Goal: Navigation & Orientation: Find specific page/section

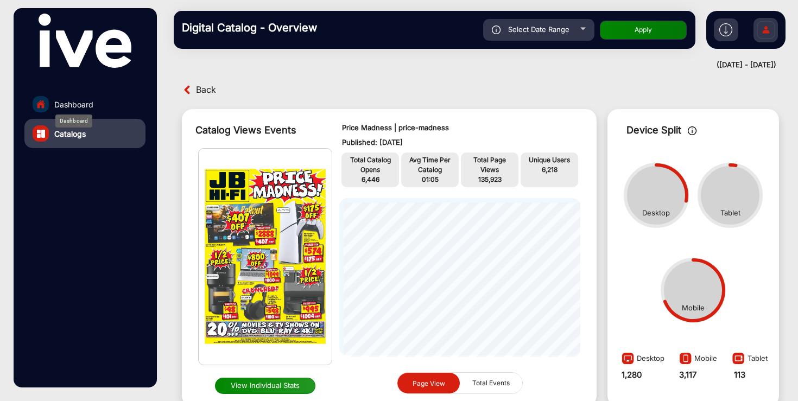
click at [79, 106] on span "Dashboard" at bounding box center [73, 104] width 39 height 11
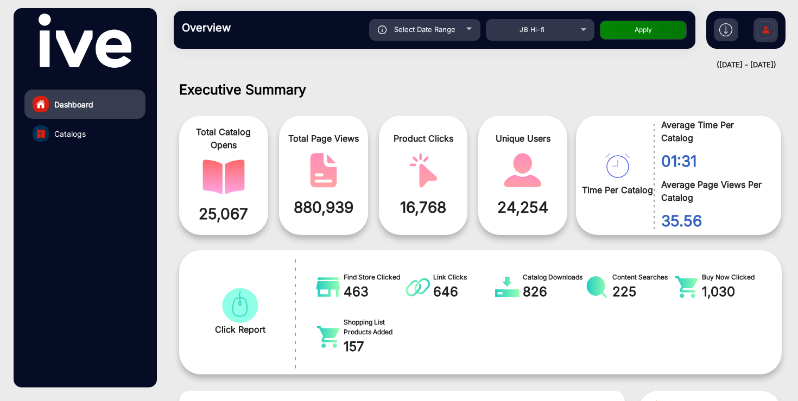
scroll to position [8, 0]
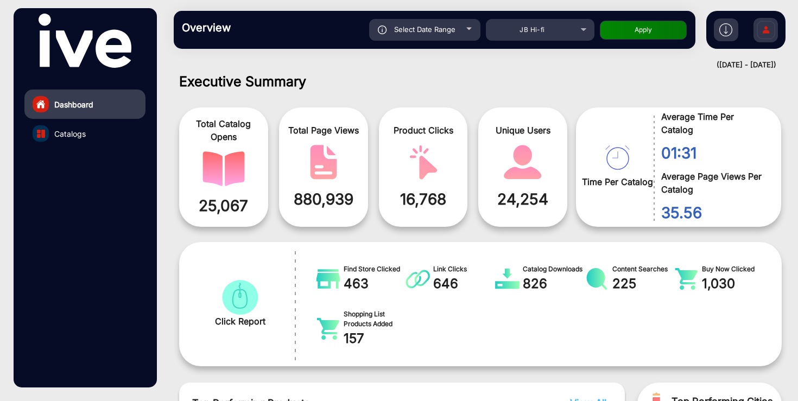
click at [109, 131] on link "Catalogs" at bounding box center [84, 133] width 121 height 29
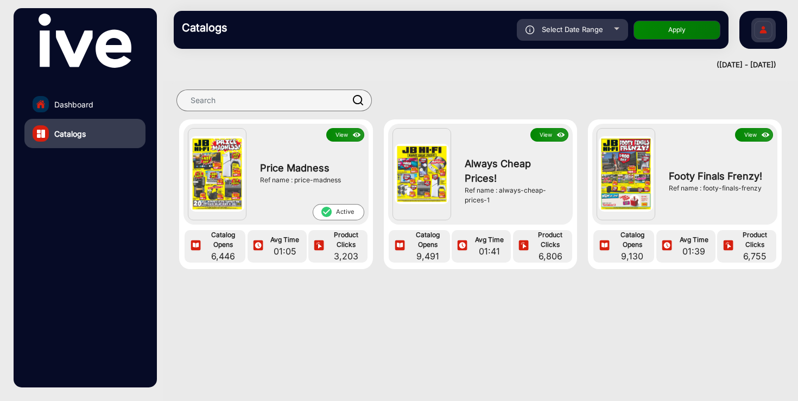
click at [543, 133] on button "View" at bounding box center [549, 135] width 38 height 14
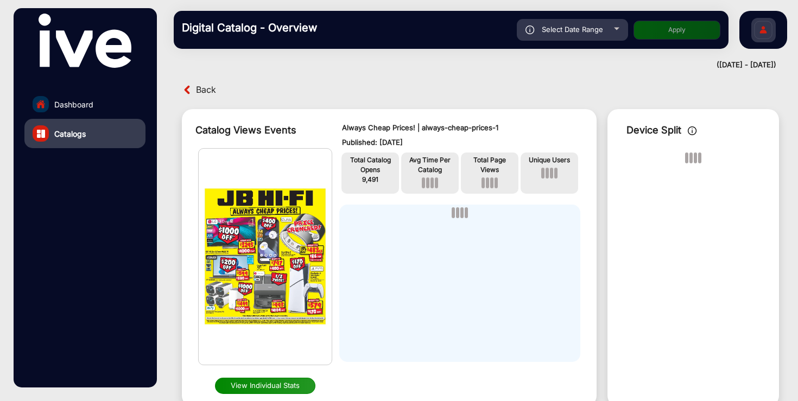
scroll to position [8, 0]
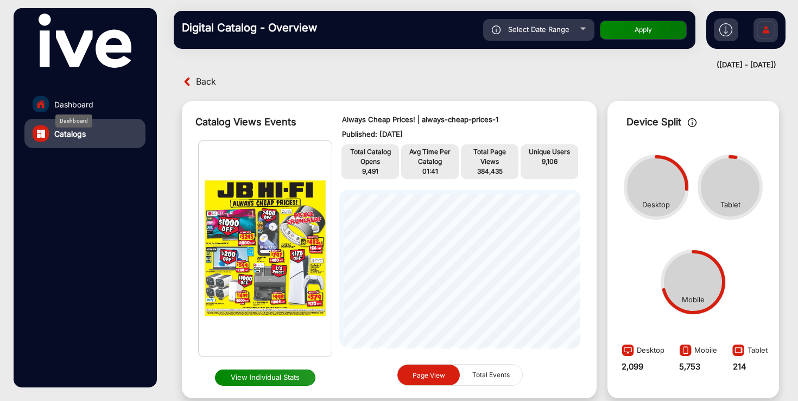
click at [86, 107] on span "Dashboard" at bounding box center [73, 104] width 39 height 11
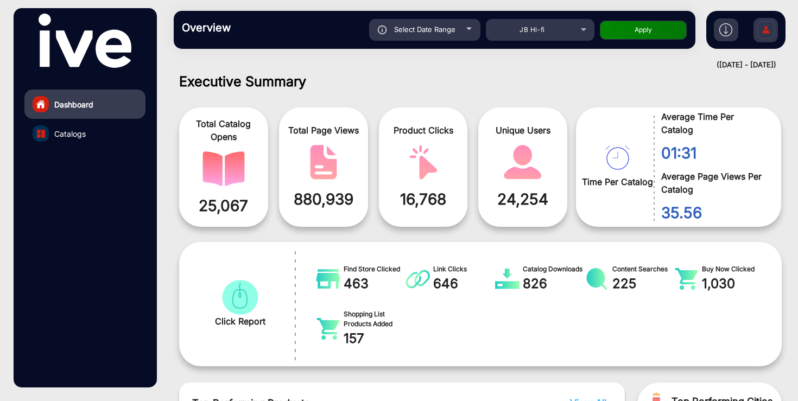
click at [102, 129] on link "Catalogs" at bounding box center [84, 133] width 121 height 29
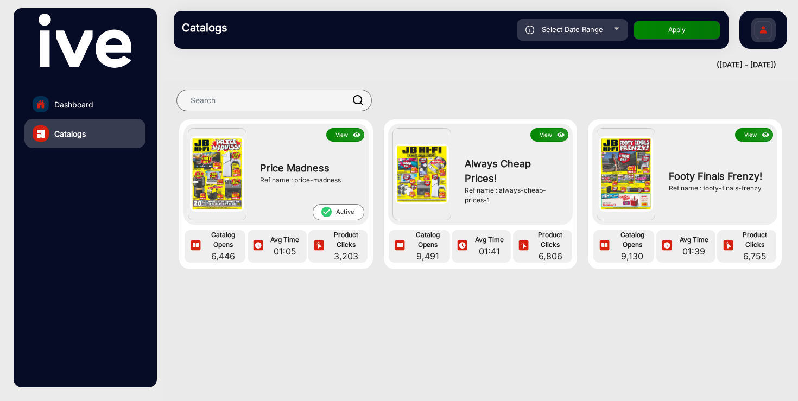
click at [750, 135] on button "View" at bounding box center [754, 135] width 38 height 14
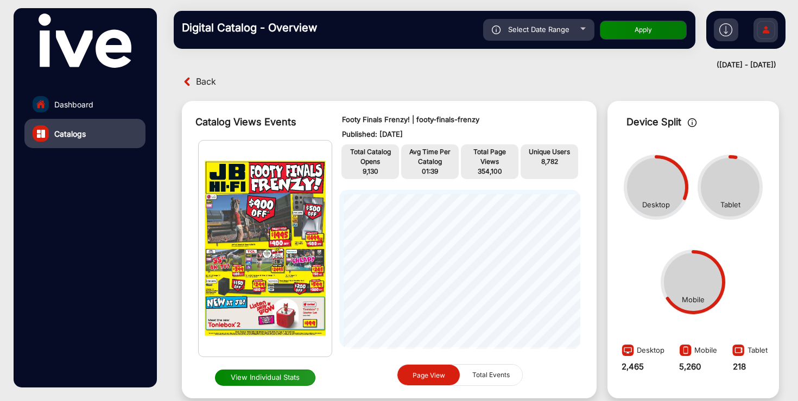
click at [93, 104] on link "Dashboard" at bounding box center [84, 104] width 121 height 29
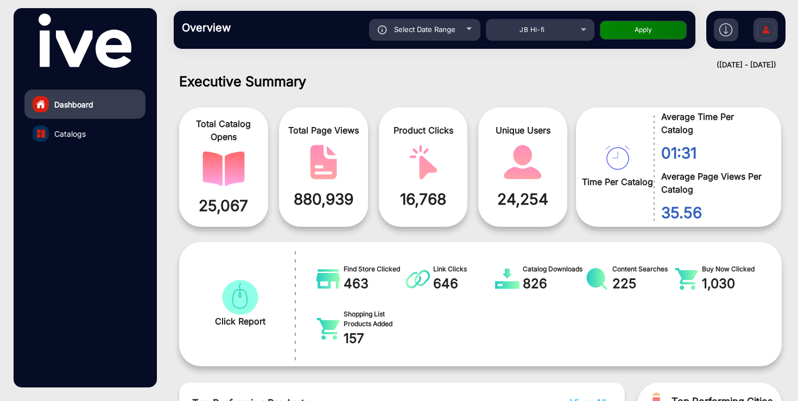
click at [90, 127] on link "Catalogs" at bounding box center [84, 133] width 121 height 29
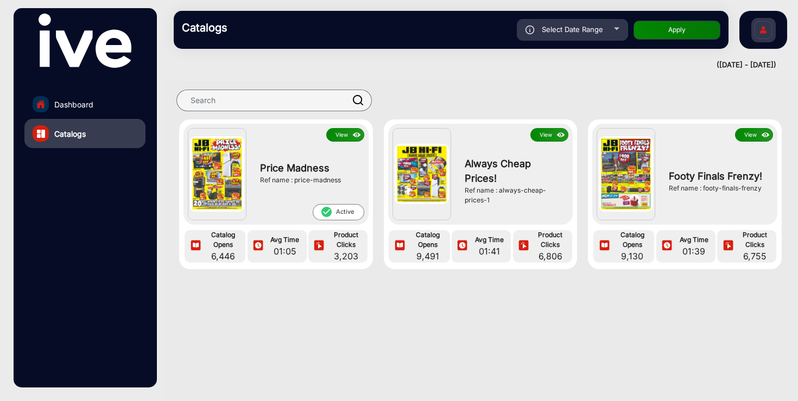
click at [341, 136] on button "View" at bounding box center [345, 135] width 38 height 14
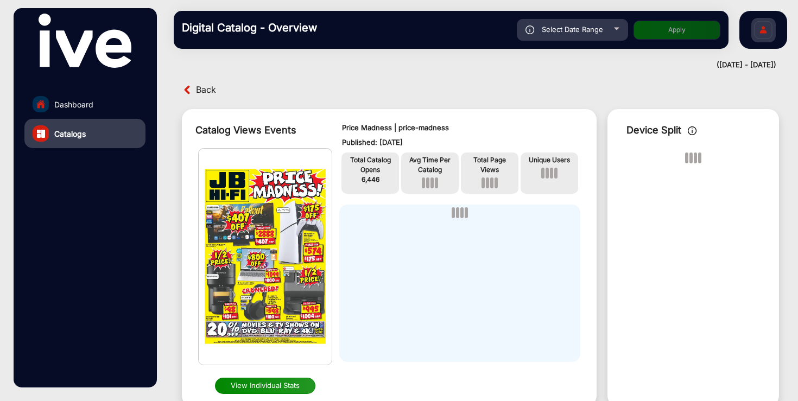
scroll to position [8, 0]
